Goal: Find specific page/section: Find specific page/section

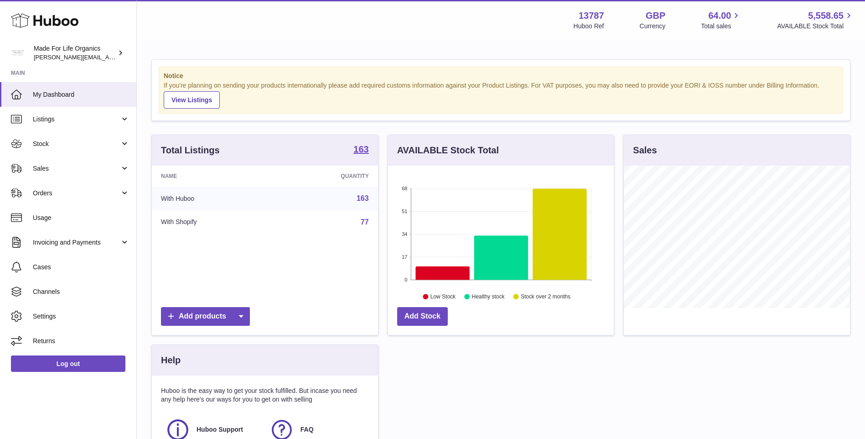
scroll to position [142, 226]
click at [51, 172] on span "Sales" at bounding box center [76, 168] width 87 height 9
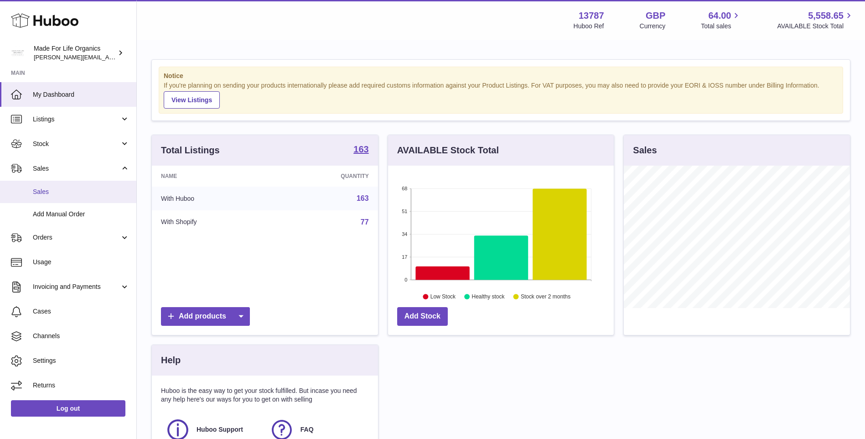
drag, startPoint x: 45, startPoint y: 193, endPoint x: 75, endPoint y: 187, distance: 31.1
click at [45, 193] on span "Sales" at bounding box center [81, 191] width 97 height 9
